Goal: Use online tool/utility

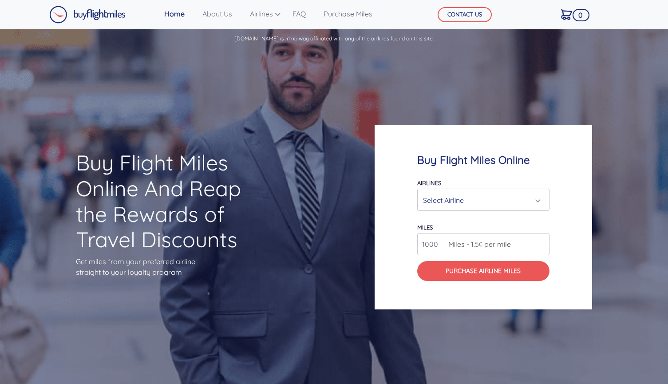
click at [507, 198] on div "Select Airline" at bounding box center [480, 200] width 115 height 17
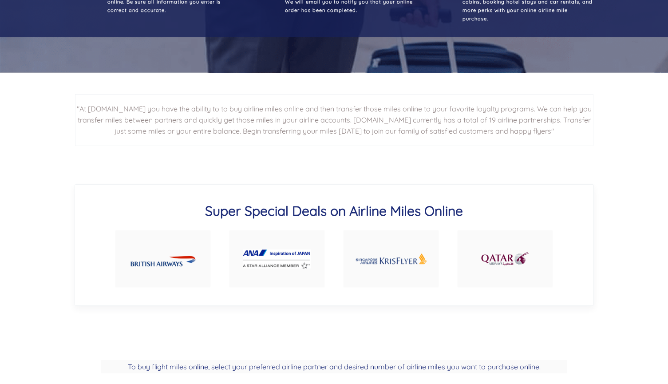
scroll to position [141, 0]
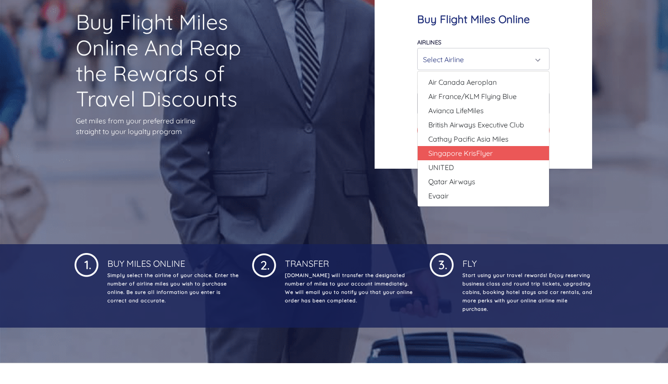
click at [476, 150] on span "Singapore KrisFlyer" at bounding box center [460, 153] width 64 height 11
select select "Singapore KrisFlyer"
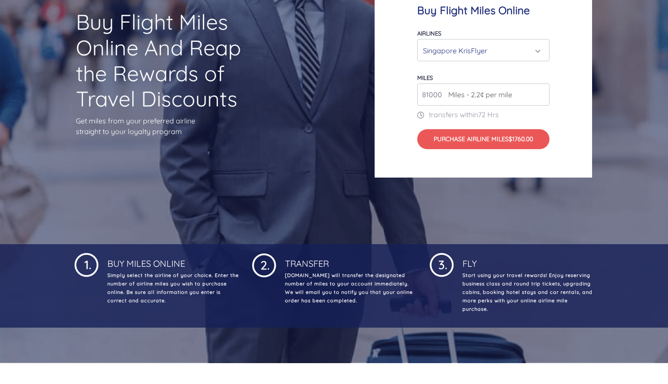
click at [542, 93] on input "81000" at bounding box center [483, 94] width 132 height 22
click at [542, 93] on input "82000" at bounding box center [483, 94] width 132 height 22
click at [542, 93] on input "83000" at bounding box center [483, 94] width 132 height 22
click at [542, 93] on input "84000" at bounding box center [483, 94] width 132 height 22
click at [542, 93] on input "85000" at bounding box center [483, 94] width 132 height 22
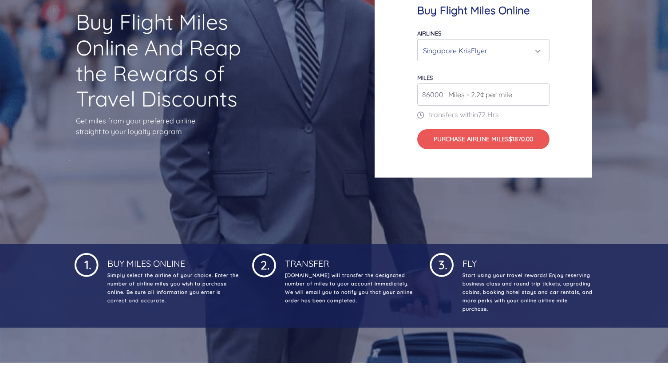
click at [542, 93] on input "86000" at bounding box center [483, 94] width 132 height 22
click at [542, 97] on input "85000" at bounding box center [483, 94] width 132 height 22
click at [542, 97] on input "84000" at bounding box center [483, 94] width 132 height 22
click at [542, 97] on input "83000" at bounding box center [483, 94] width 132 height 22
click at [542, 97] on input "82000" at bounding box center [483, 94] width 132 height 22
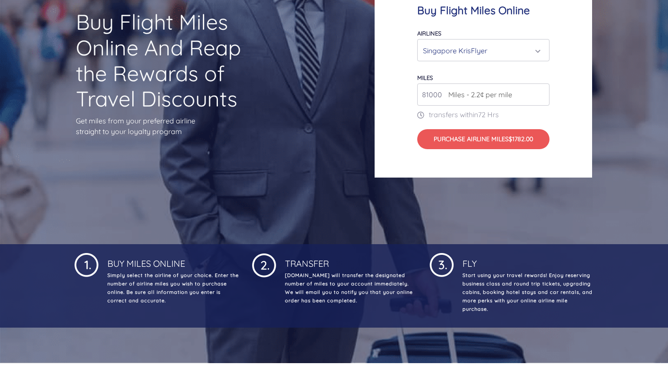
click at [542, 97] on input "81000" at bounding box center [483, 94] width 132 height 22
type input "80000"
click at [542, 97] on input "80000" at bounding box center [483, 94] width 132 height 22
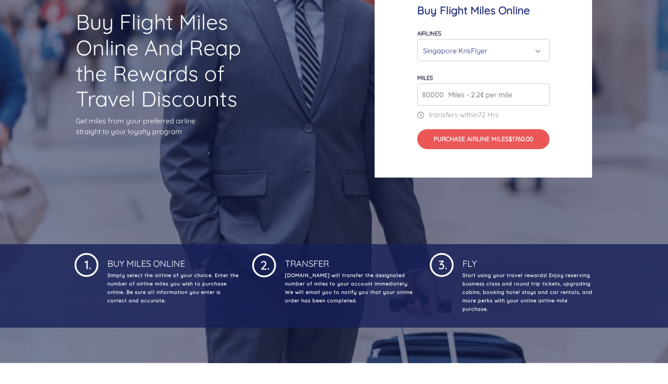
click at [542, 97] on input "80000" at bounding box center [483, 94] width 132 height 22
click at [541, 96] on input "80000" at bounding box center [483, 94] width 132 height 22
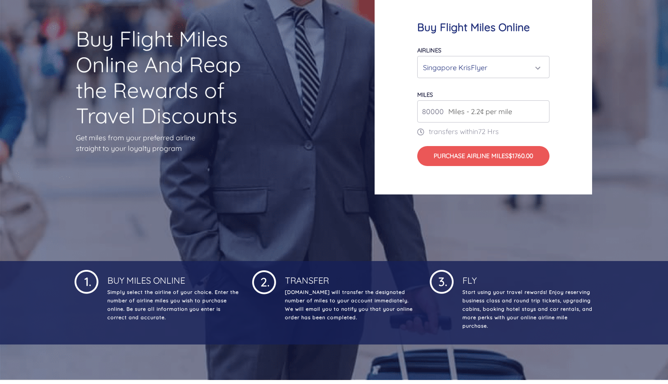
scroll to position [90, 0]
